Goal: Transaction & Acquisition: Purchase product/service

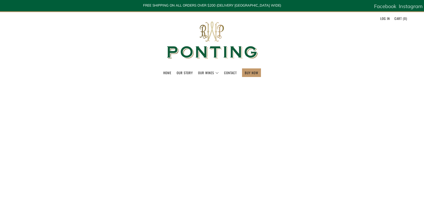
click at [387, 17] on link "Log in" at bounding box center [386, 18] width 10 height 8
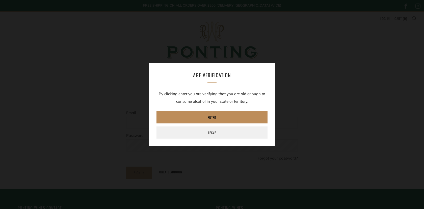
type input "[PERSON_NAME][EMAIL_ADDRESS][DOMAIN_NAME]"
click at [220, 117] on link "Enter" at bounding box center [212, 117] width 111 height 12
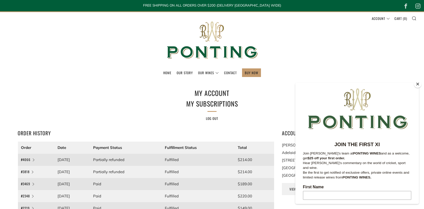
click at [418, 85] on button "Close" at bounding box center [418, 84] width 8 height 8
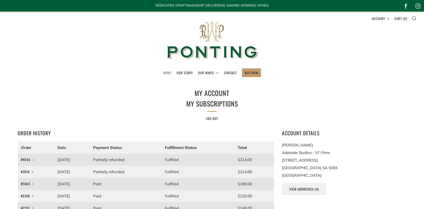
click at [167, 72] on link "Home" at bounding box center [167, 73] width 8 height 8
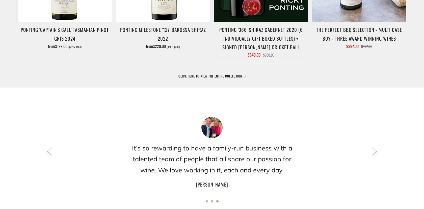
scroll to position [348, 0]
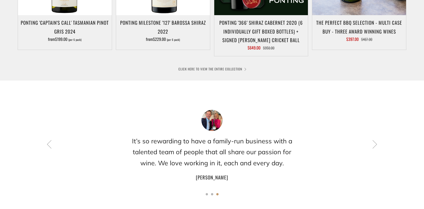
click at [221, 68] on link "CLICK HERE TO VIEW THE ENTIRE COLLECTION" at bounding box center [212, 68] width 67 height 5
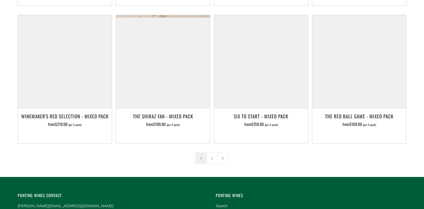
scroll to position [834, 0]
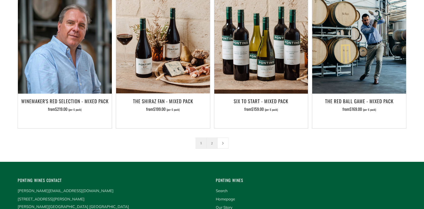
click at [212, 138] on link "2" at bounding box center [212, 143] width 11 height 11
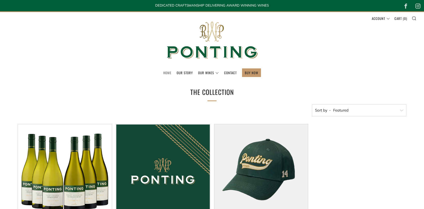
click at [167, 73] on link "Home" at bounding box center [167, 73] width 8 height 8
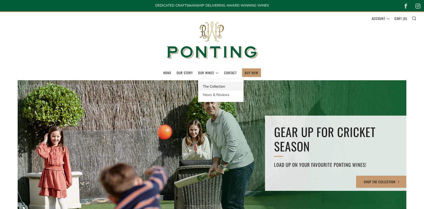
click at [216, 84] on link "The Collection" at bounding box center [221, 86] width 45 height 8
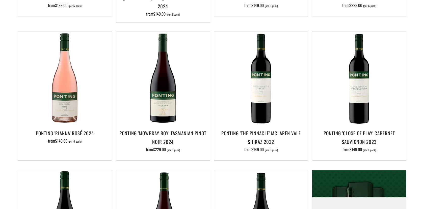
scroll to position [239, 0]
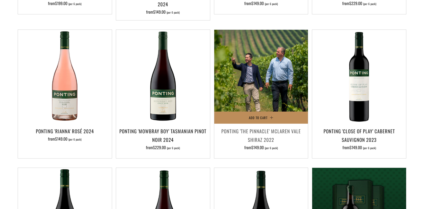
click at [260, 115] on span "Add to Cart" at bounding box center [258, 117] width 19 height 5
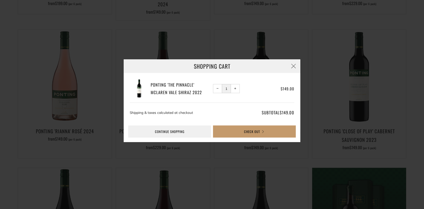
click at [235, 89] on span "+" at bounding box center [235, 88] width 2 height 2
click at [250, 132] on button "Check Out" at bounding box center [254, 132] width 83 height 12
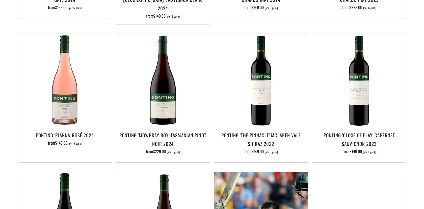
scroll to position [231, 0]
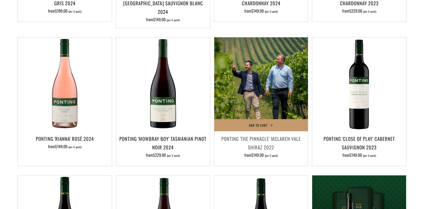
click at [256, 99] on img at bounding box center [261, 84] width 94 height 94
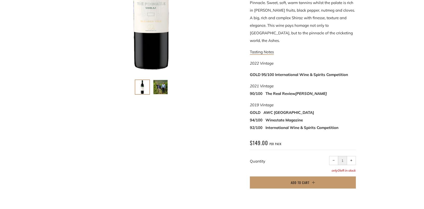
scroll to position [186, 0]
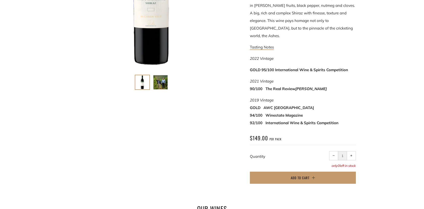
click at [352, 155] on span "+" at bounding box center [352, 156] width 2 height 2
type input "2"
click at [310, 172] on button "Add to Cart" at bounding box center [303, 178] width 106 height 12
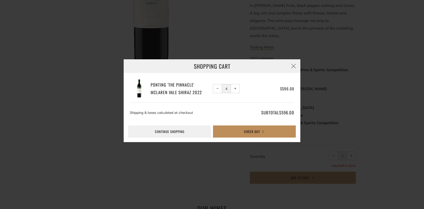
click at [252, 129] on button "Check Out" at bounding box center [254, 132] width 83 height 12
